Goal: Use online tool/utility: Utilize a website feature to perform a specific function

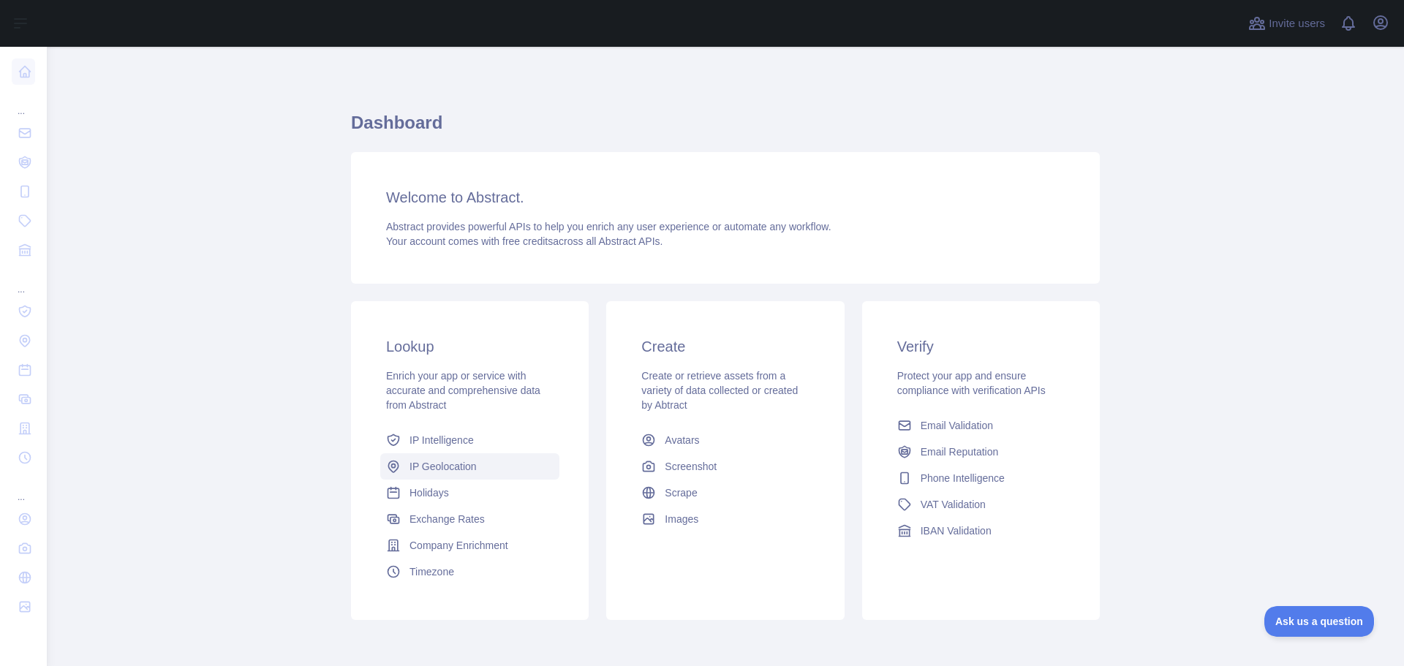
click at [441, 463] on span "IP Geolocation" at bounding box center [443, 466] width 67 height 15
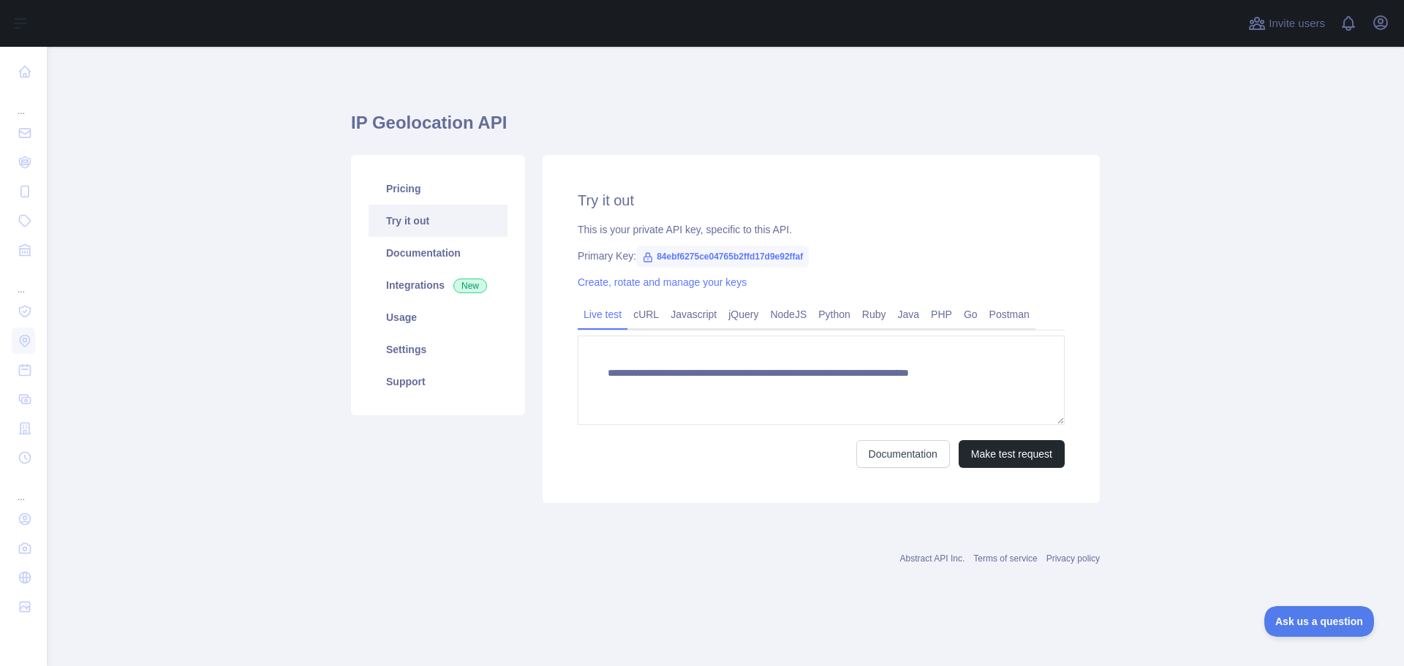
type textarea "**********"
click at [1034, 459] on button "Make test request" at bounding box center [1012, 454] width 106 height 28
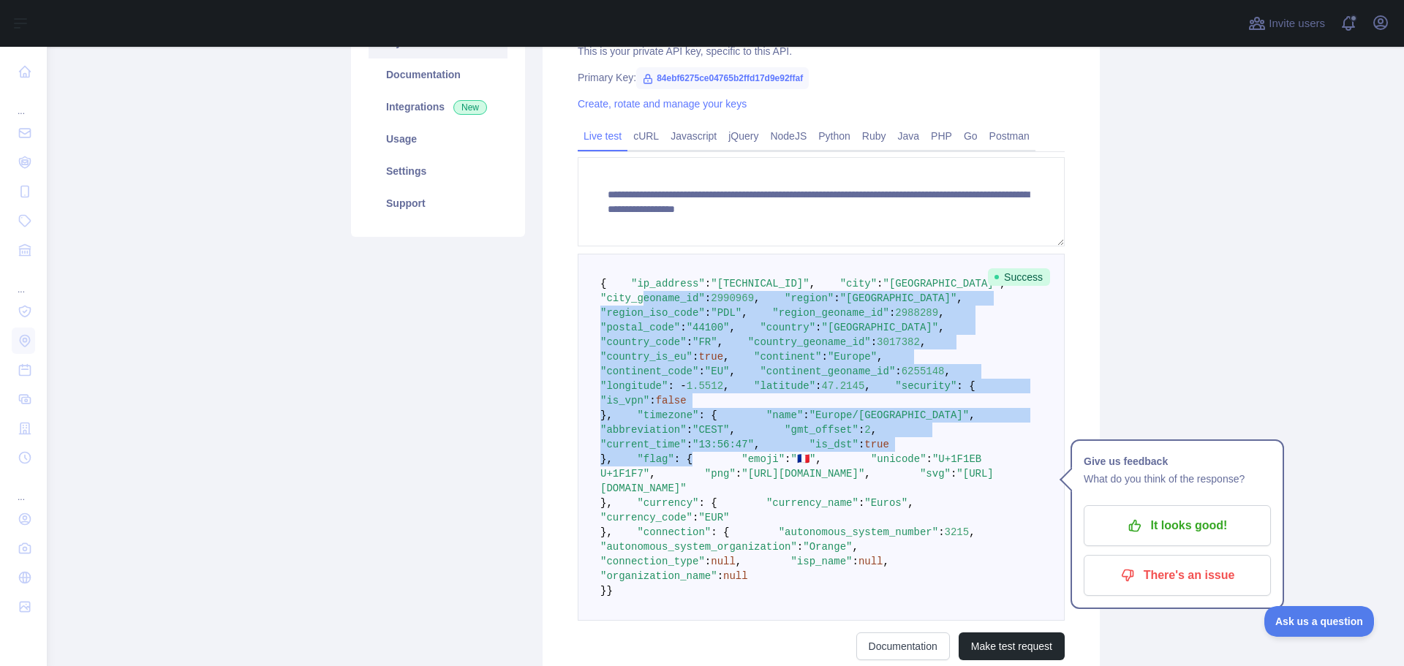
scroll to position [222, 0]
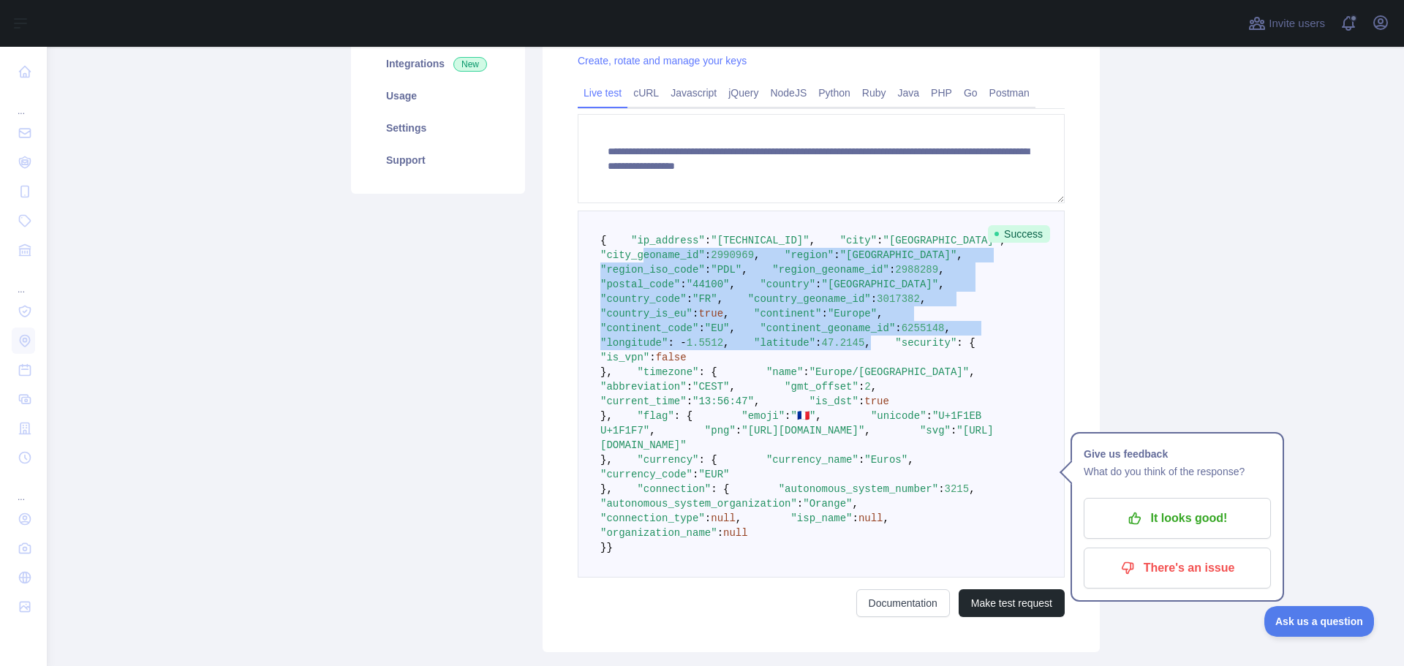
drag, startPoint x: 659, startPoint y: 511, endPoint x: 791, endPoint y: 475, distance: 136.4
click at [791, 475] on pre "{ "ip_address" : "[TECHNICAL_ID]" , "city" : "[GEOGRAPHIC_DATA]" , "city_geonam…" at bounding box center [821, 394] width 487 height 367
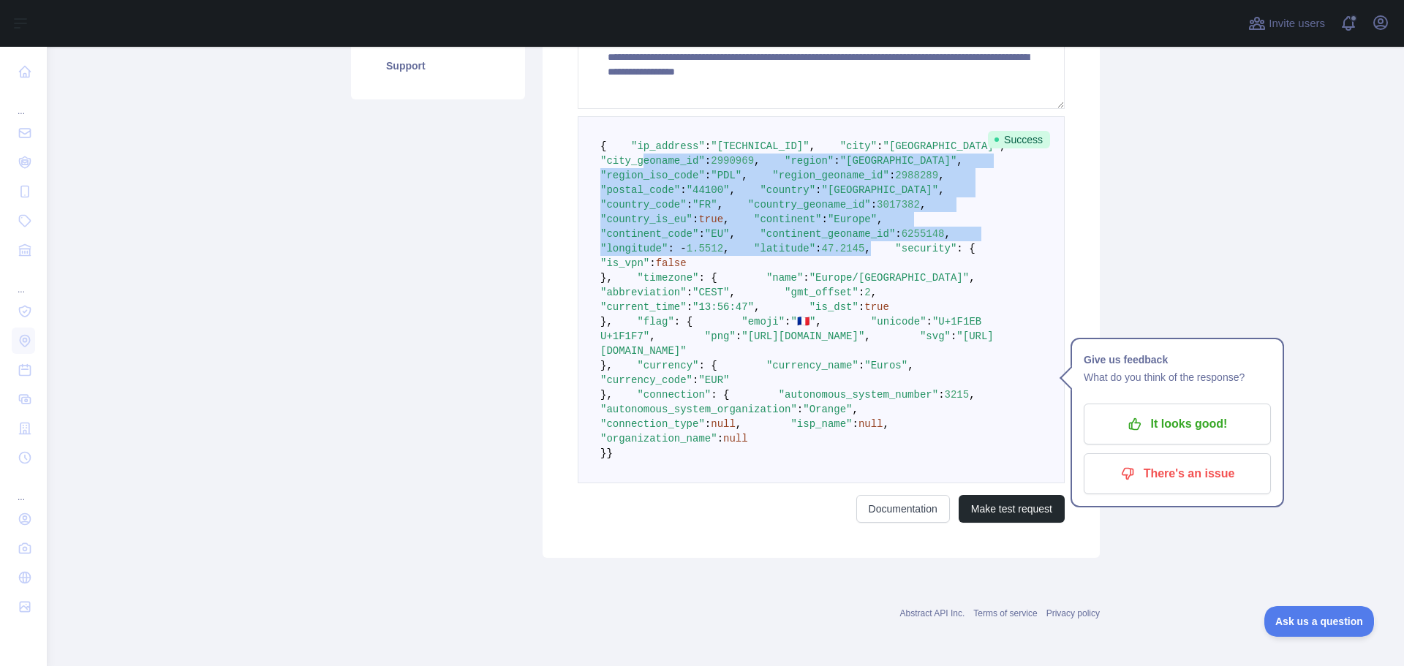
scroll to position [368, 0]
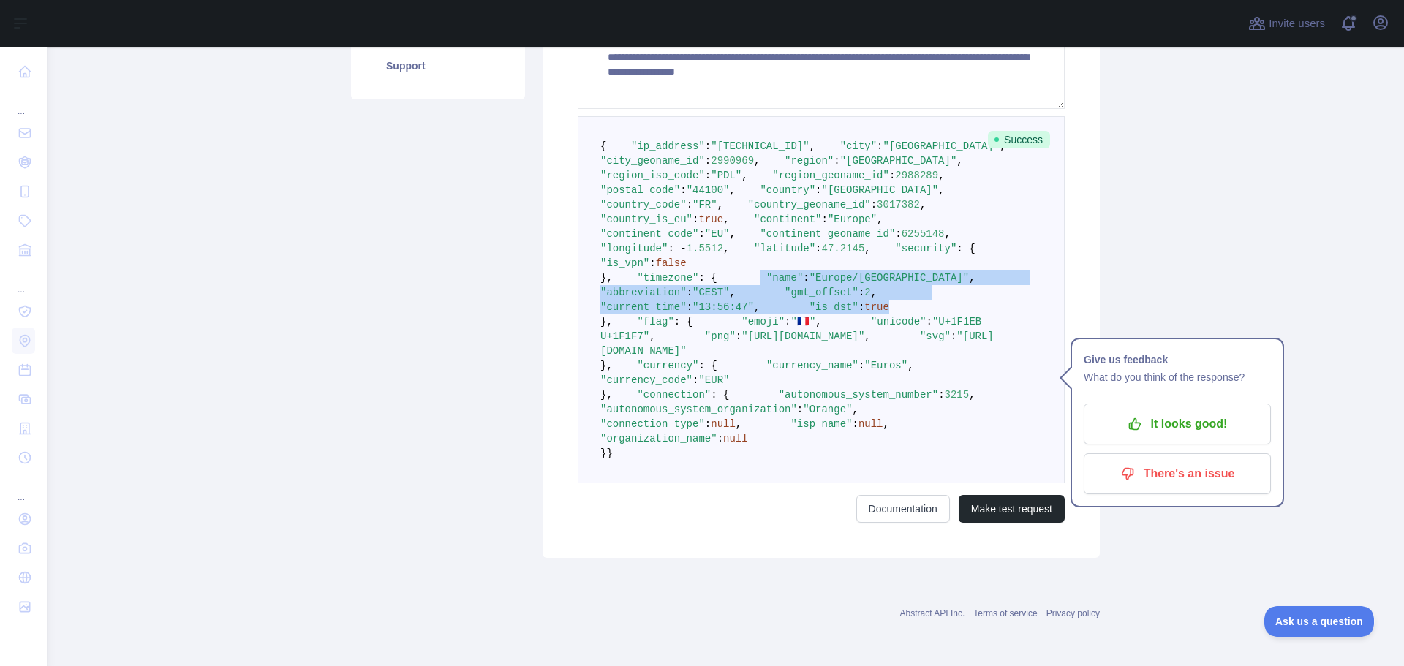
drag, startPoint x: 635, startPoint y: 401, endPoint x: 826, endPoint y: 455, distance: 199.1
click at [826, 455] on pre "{ "ip_address" : "[TECHNICAL_ID]" , "city" : "[GEOGRAPHIC_DATA]" , "city_geonam…" at bounding box center [821, 299] width 487 height 367
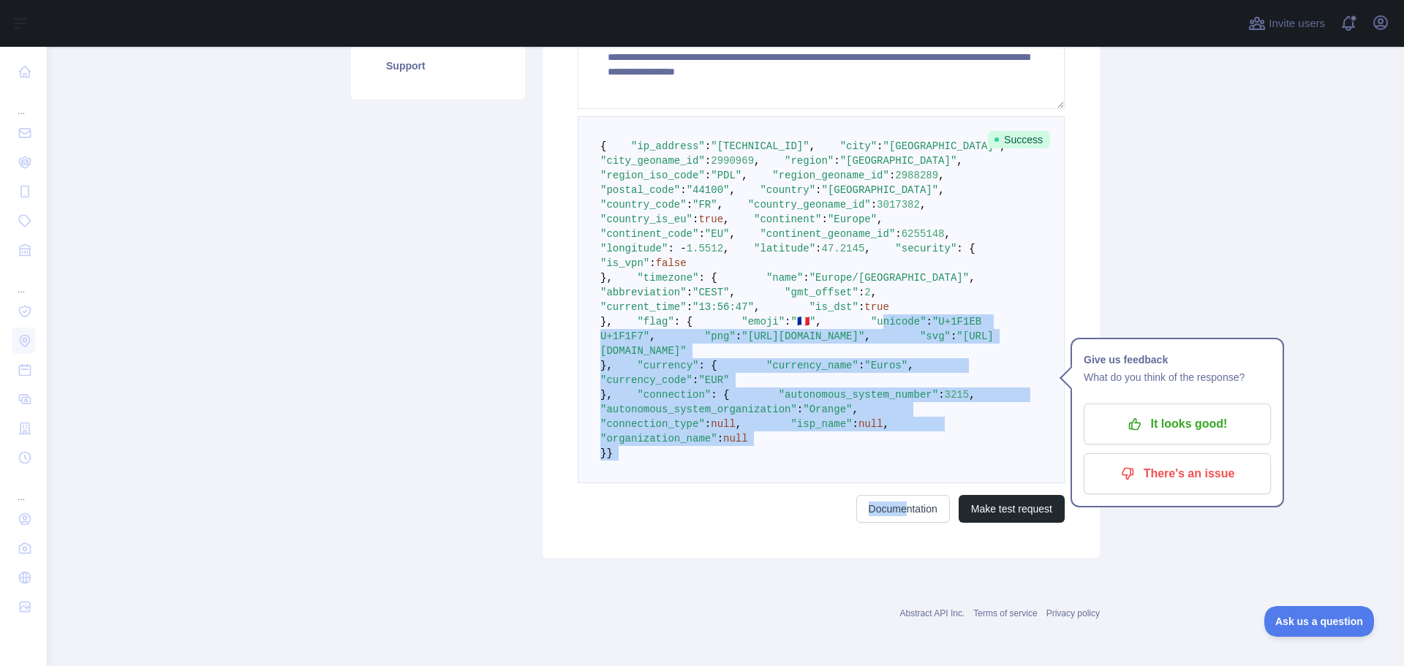
scroll to position [652, 0]
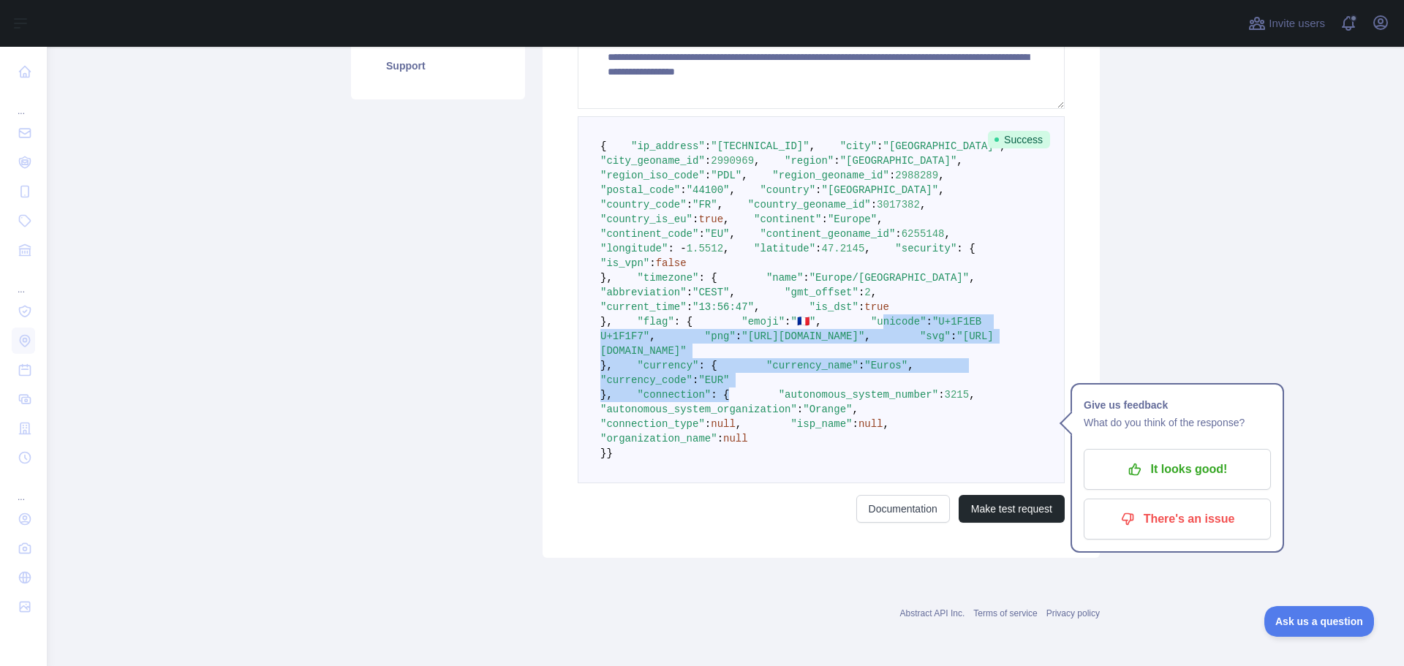
drag, startPoint x: 649, startPoint y: 520, endPoint x: 785, endPoint y: 350, distance: 217.5
click at [785, 350] on pre "{ "ip_address" : "[TECHNICAL_ID]" , "city" : "[GEOGRAPHIC_DATA]" , "city_geonam…" at bounding box center [821, 299] width 487 height 367
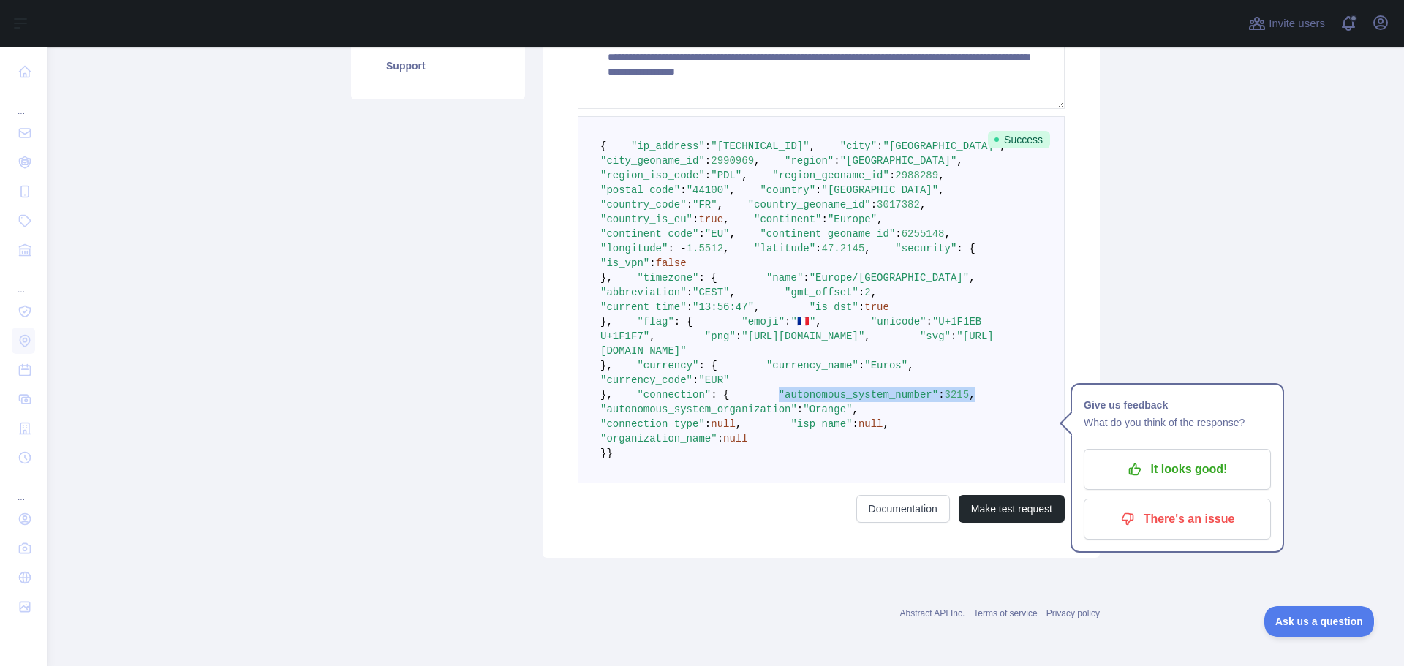
drag, startPoint x: 837, startPoint y: 367, endPoint x: 641, endPoint y: 362, distance: 195.3
click at [641, 362] on pre "{ "ip_address" : "[TECHNICAL_ID]" , "city" : "[GEOGRAPHIC_DATA]" , "city_geonam…" at bounding box center [821, 299] width 487 height 367
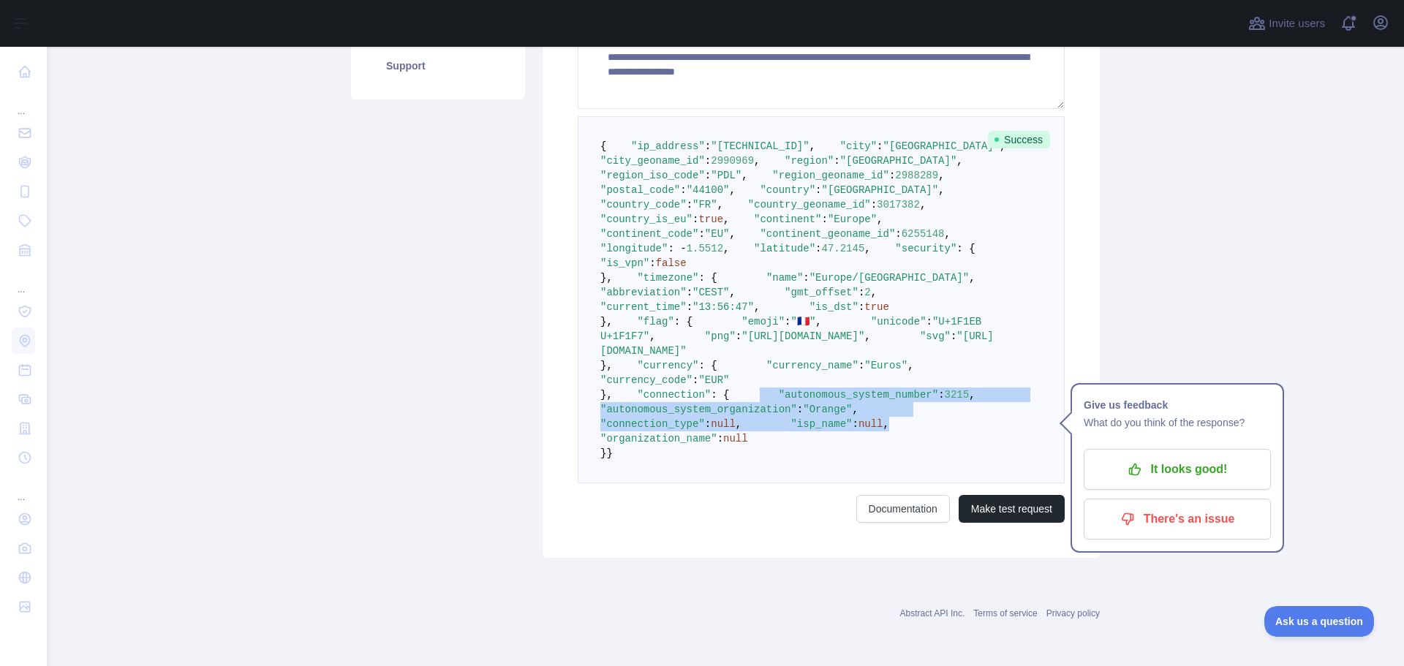
drag, startPoint x: 728, startPoint y: 404, endPoint x: 622, endPoint y: 360, distance: 114.8
click at [622, 360] on pre "{ "ip_address" : "[TECHNICAL_ID]" , "city" : "[GEOGRAPHIC_DATA]" , "city_geonam…" at bounding box center [821, 299] width 487 height 367
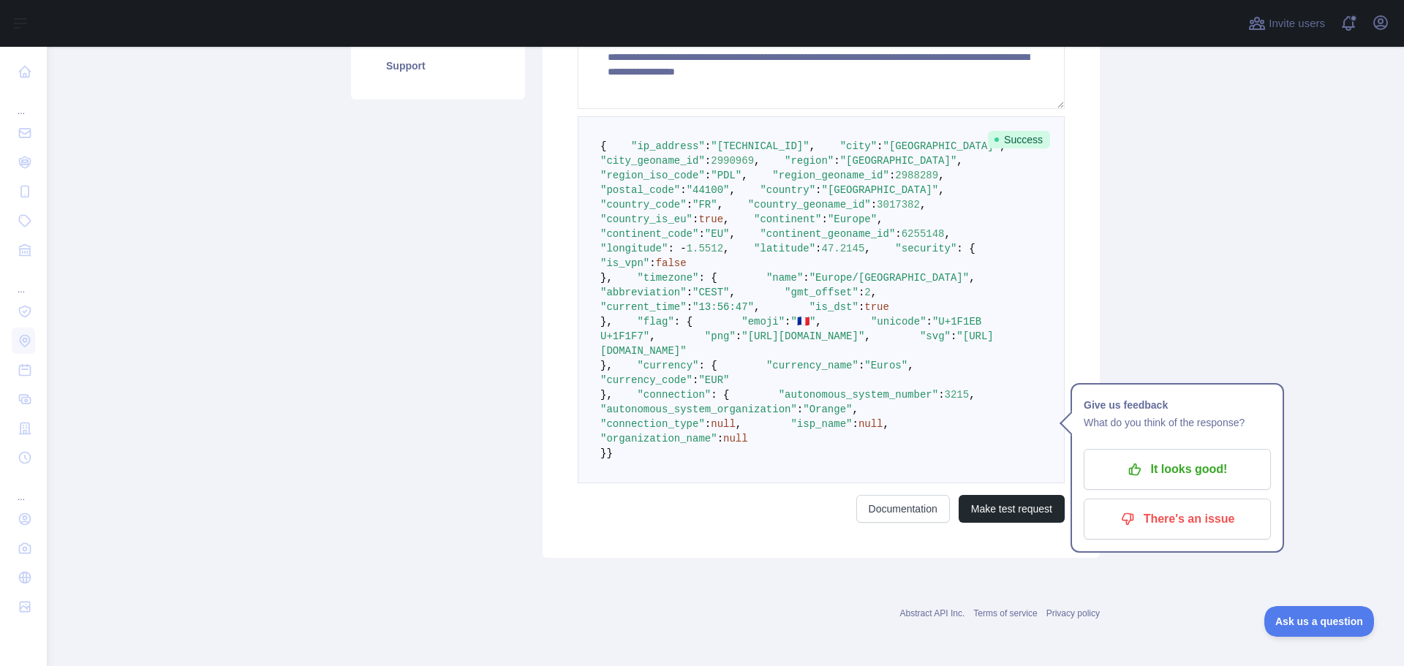
click at [897, 430] on pre "{ "ip_address" : "[TECHNICAL_ID]" , "city" : "[GEOGRAPHIC_DATA]" , "city_geonam…" at bounding box center [821, 299] width 487 height 367
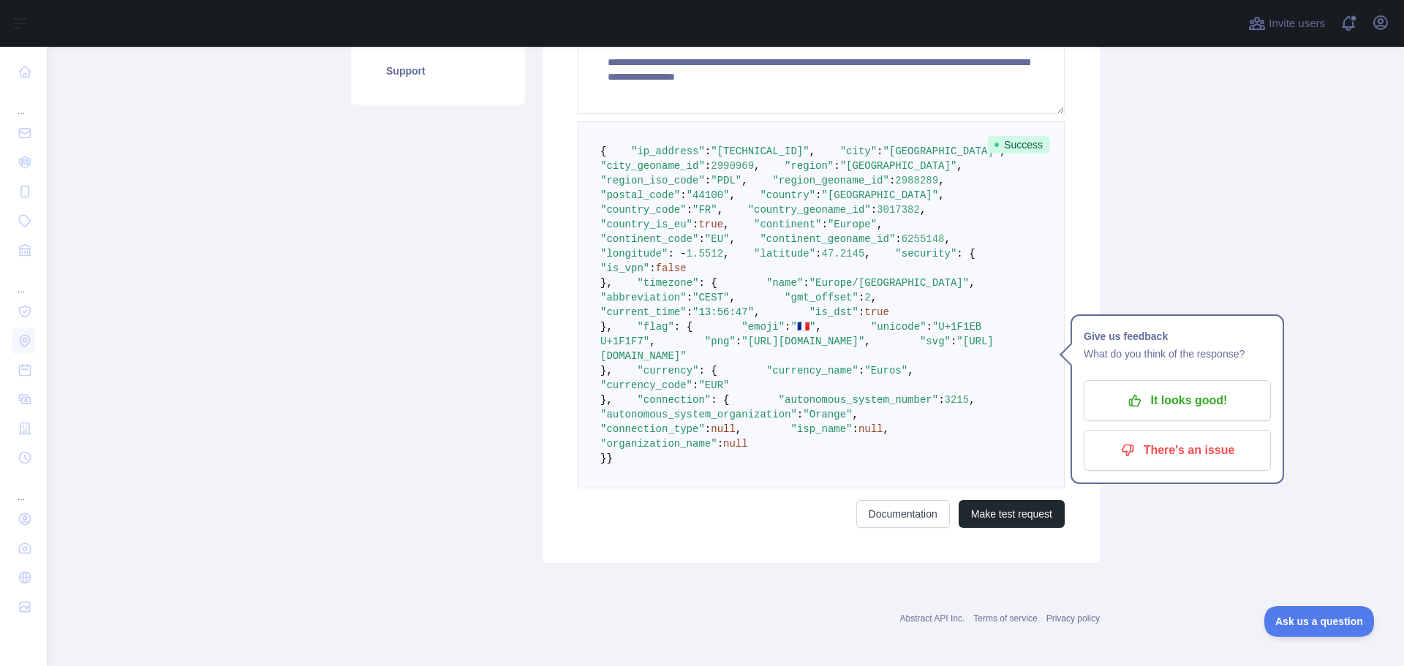
scroll to position [512, 0]
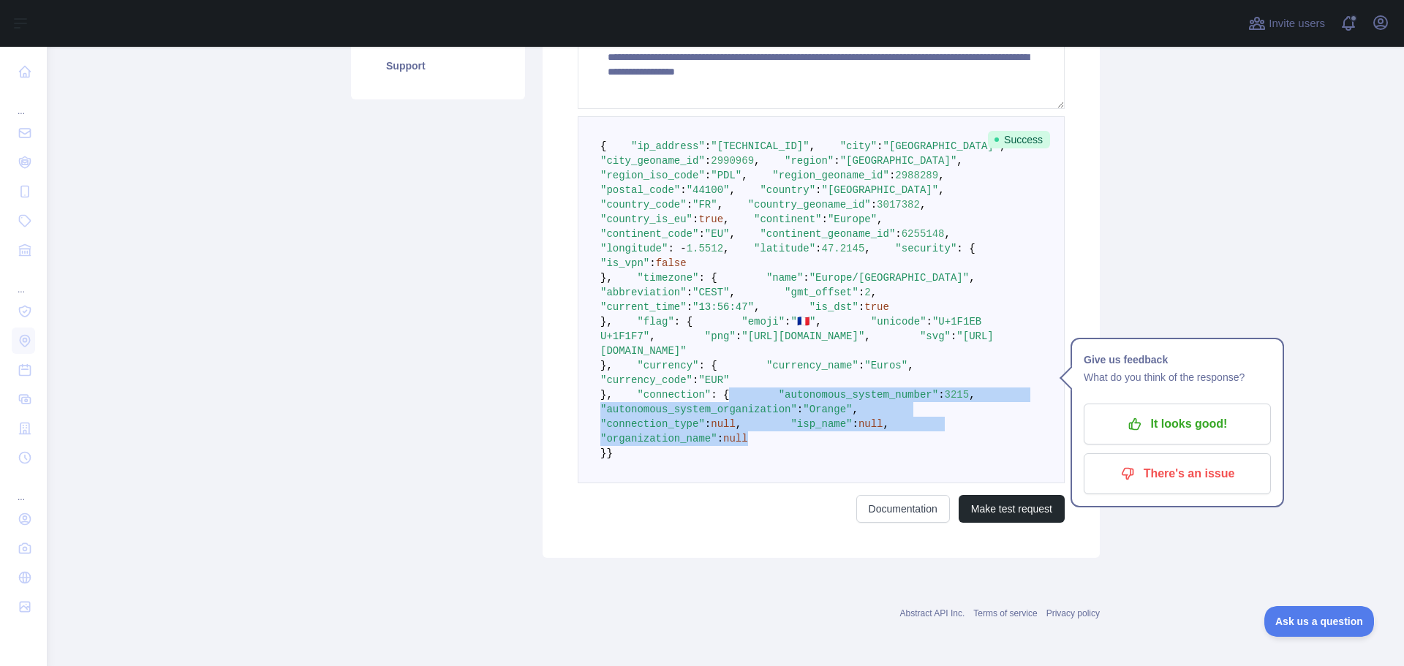
drag, startPoint x: 794, startPoint y: 563, endPoint x: 598, endPoint y: 510, distance: 203.1
click at [598, 483] on pre "{ "ip_address" : "[TECHNICAL_ID]" , "city" : "[GEOGRAPHIC_DATA]" , "city_geonam…" at bounding box center [821, 299] width 487 height 367
click at [825, 483] on pre "{ "ip_address" : "[TECHNICAL_ID]" , "city" : "[GEOGRAPHIC_DATA]" , "city_geonam…" at bounding box center [821, 299] width 487 height 367
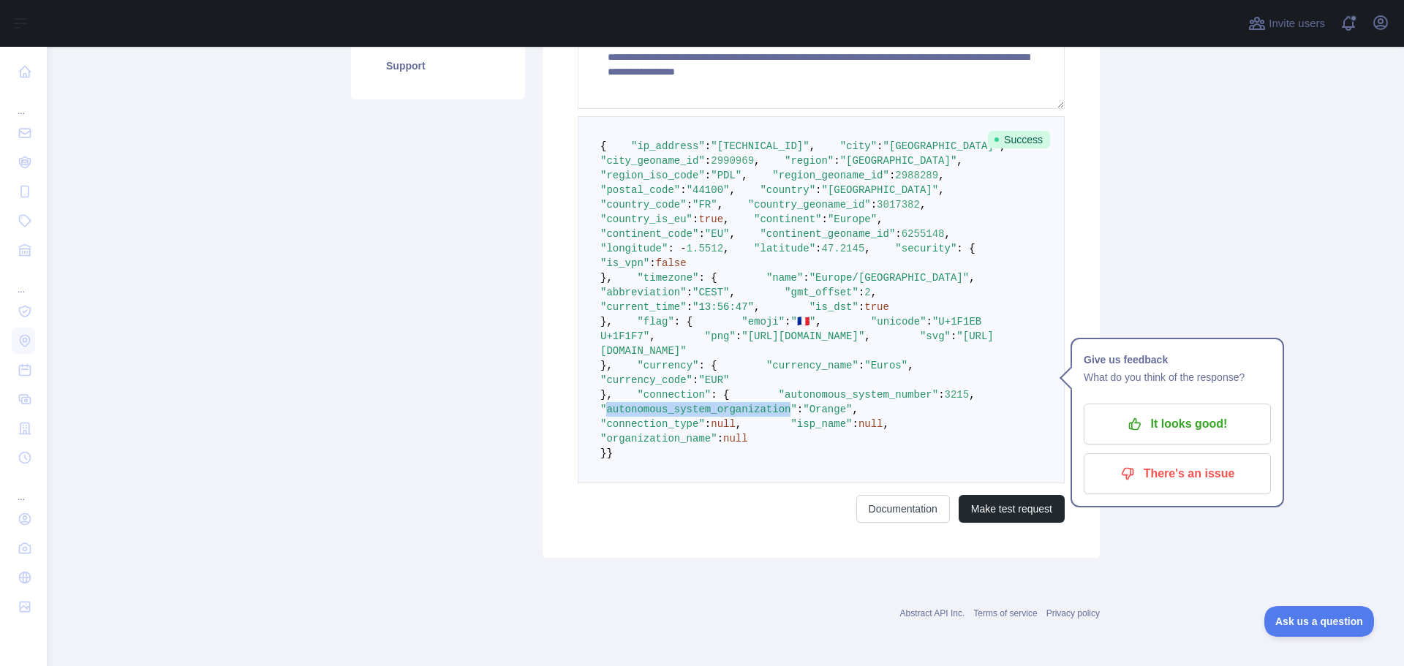
drag, startPoint x: 817, startPoint y: 524, endPoint x: 646, endPoint y: 521, distance: 171.2
click at [646, 415] on span ""autonomous_system_organization"" at bounding box center [698, 410] width 197 height 12
copy span "autonomous_system_organization"
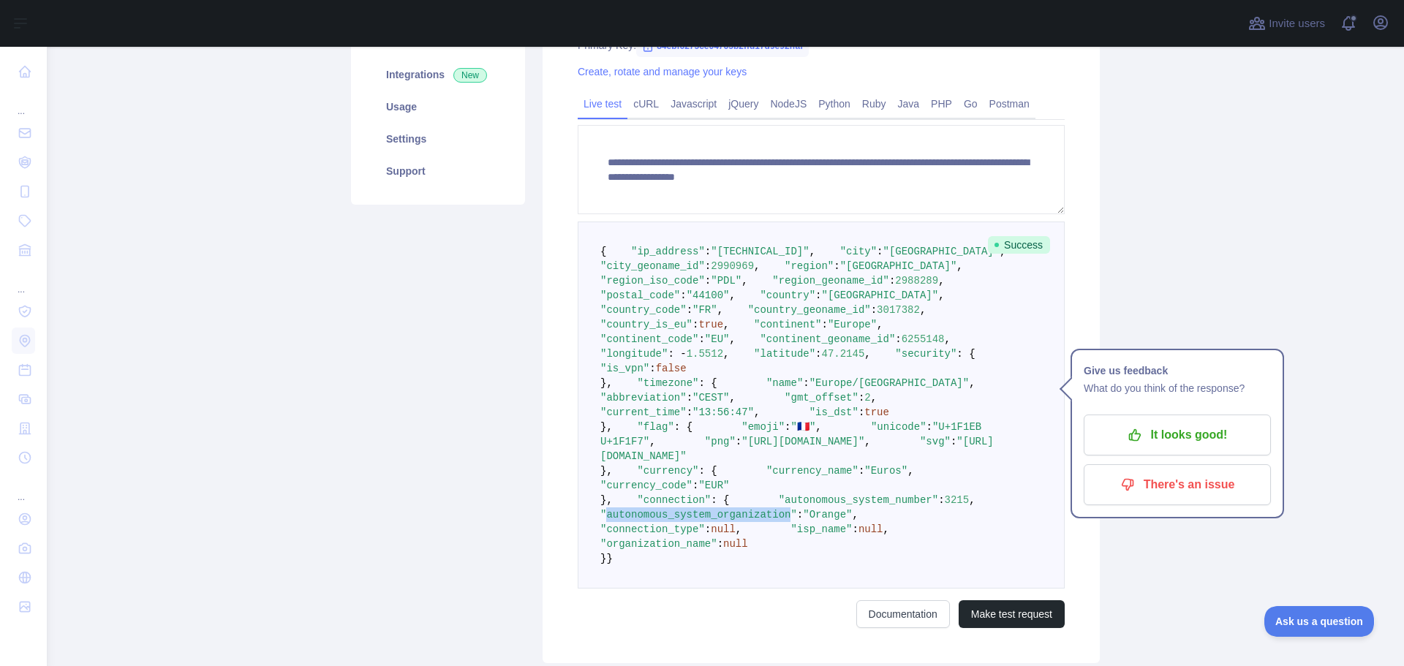
scroll to position [0, 0]
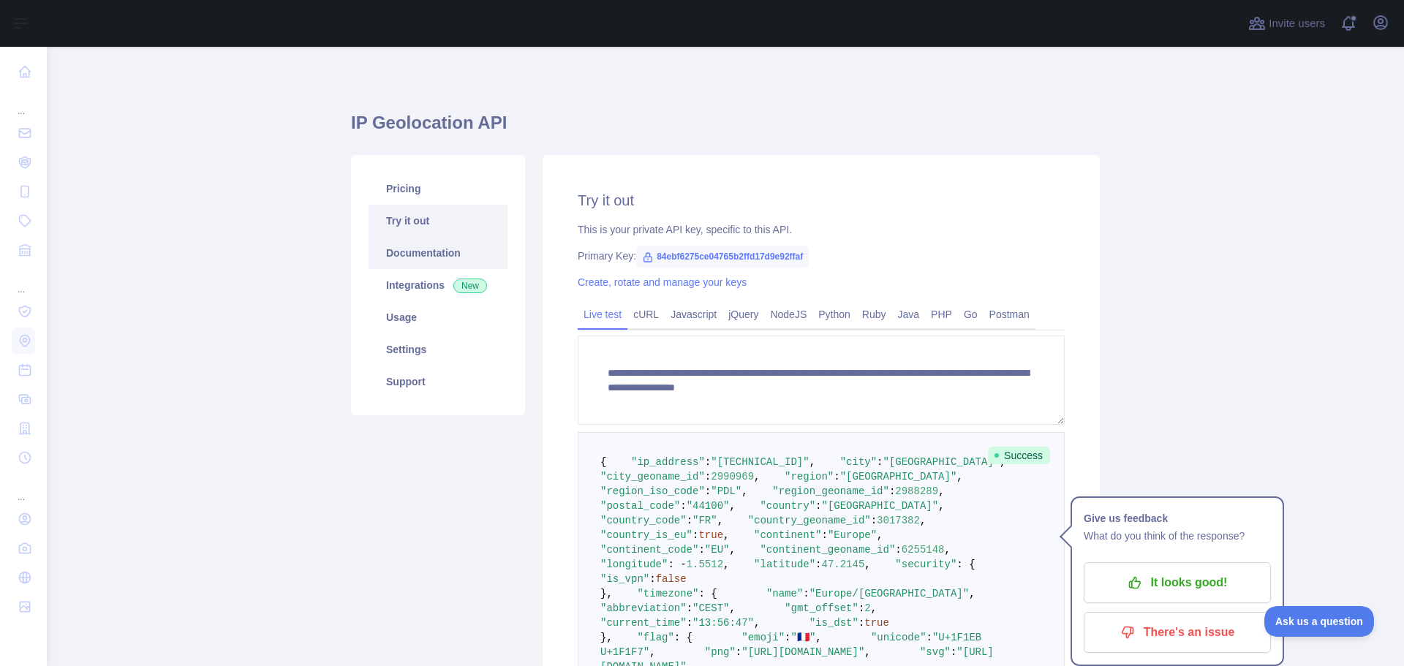
click at [410, 263] on link "Documentation" at bounding box center [438, 253] width 139 height 32
